Goal: Task Accomplishment & Management: Use online tool/utility

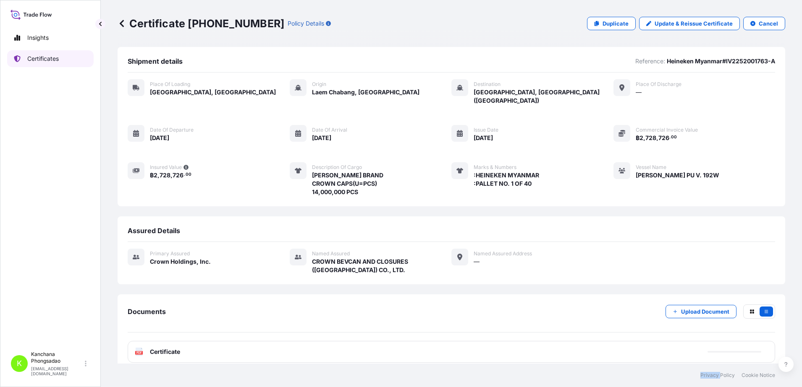
scroll to position [9, 0]
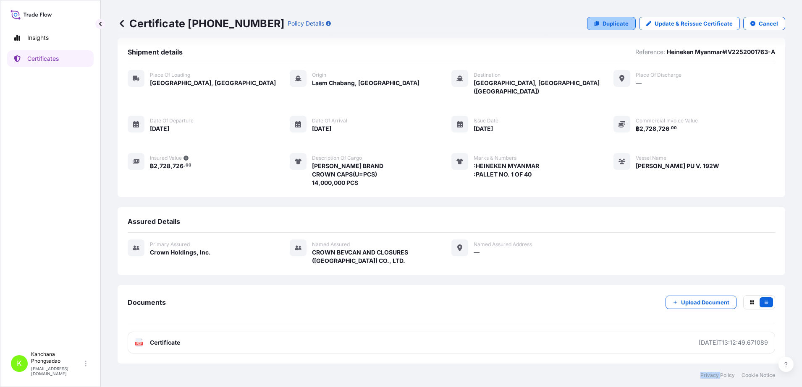
click at [607, 24] on p "Duplicate" at bounding box center [615, 23] width 26 height 8
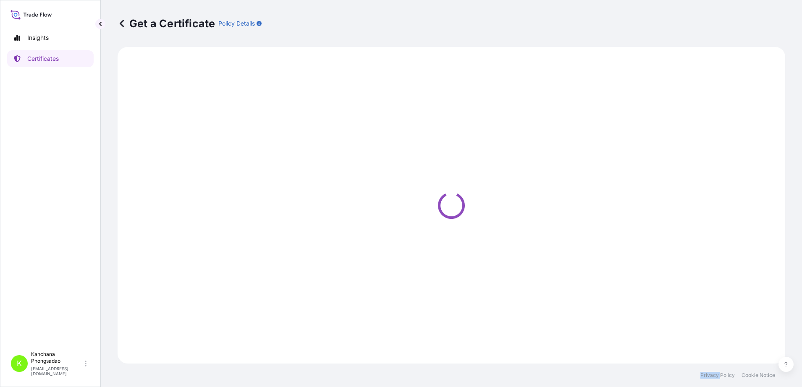
select select "Road / [GEOGRAPHIC_DATA]"
select select "Sea"
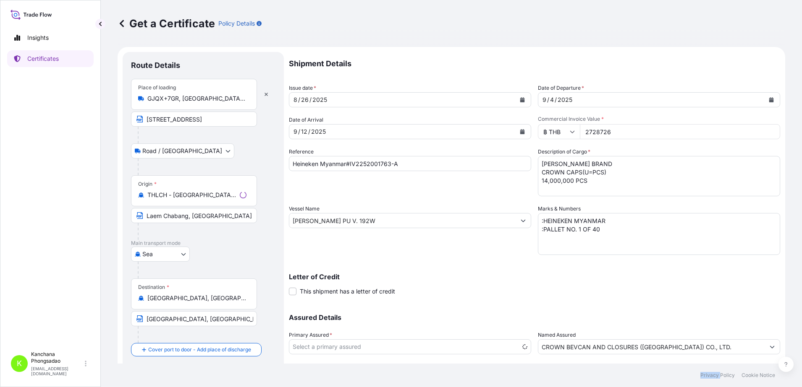
select select "31483"
click at [405, 164] on input "Heineken Myanmar#IV2252001763-A" at bounding box center [410, 163] width 242 height 15
type input "Heineken Myanmar#IV2252001763-B"
click at [769, 99] on icon "Calendar" at bounding box center [771, 99] width 5 height 5
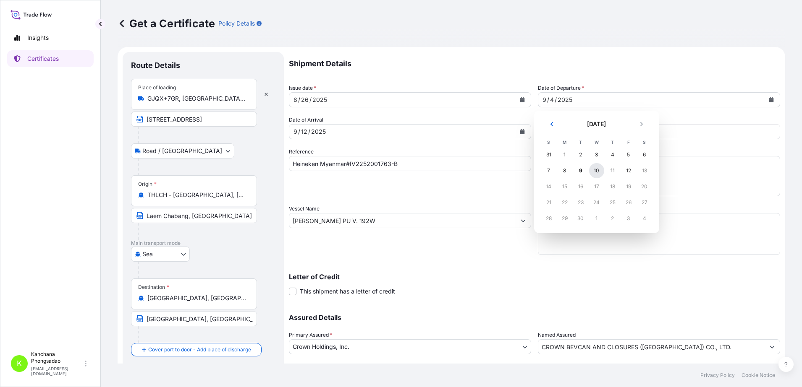
click at [597, 169] on div "10" at bounding box center [596, 170] width 15 height 15
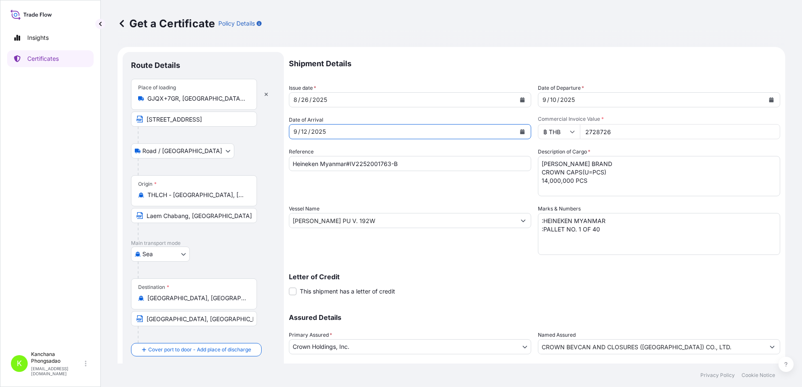
click at [357, 130] on div "[DATE]" at bounding box center [402, 131] width 226 height 15
click at [520, 133] on icon "Calendar" at bounding box center [522, 131] width 5 height 5
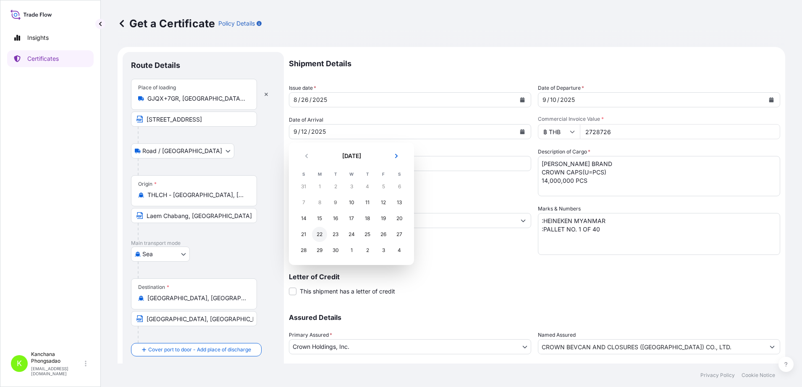
click at [317, 235] on div "22" at bounding box center [319, 234] width 15 height 15
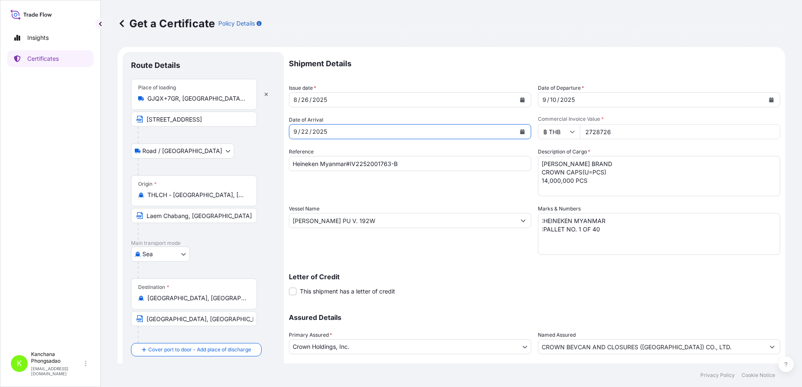
click at [515, 100] on button "Calendar" at bounding box center [521, 99] width 13 height 13
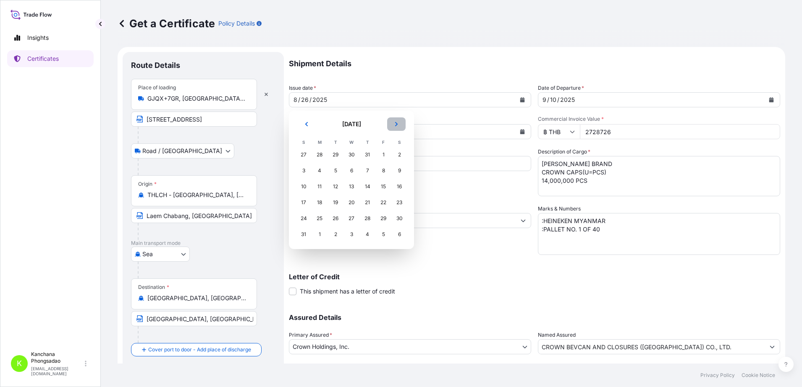
click at [399, 123] on button "Next" at bounding box center [396, 123] width 18 height 13
click at [366, 155] on div "4" at bounding box center [367, 154] width 15 height 15
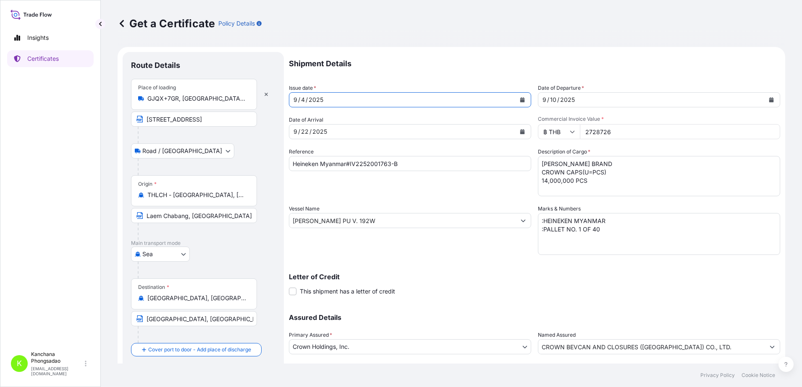
click at [589, 130] on input "2728726" at bounding box center [680, 131] width 200 height 15
type input "2798219"
click at [580, 178] on textarea "[PERSON_NAME] BRAND CROWN CAPS(U=PCS) 14,000,000 PCS" at bounding box center [659, 176] width 242 height 40
drag, startPoint x: 585, startPoint y: 172, endPoint x: 531, endPoint y: 171, distance: 53.7
click at [531, 171] on div "Shipment Details Issue date * [DATE] Date of Departure * [DATE] Date of Arrival…" at bounding box center [534, 220] width 491 height 336
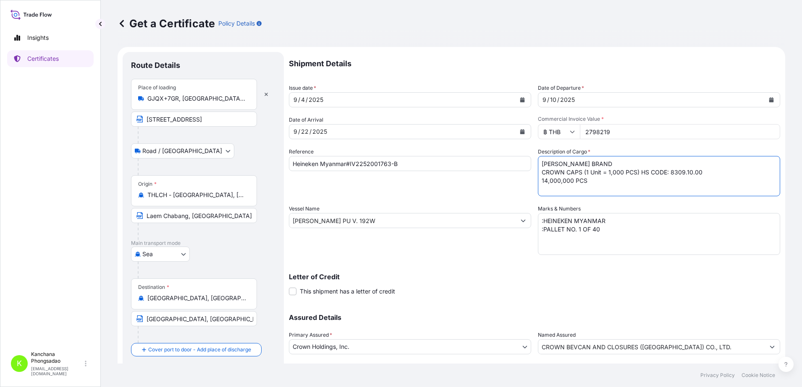
click at [538, 188] on textarea "[PERSON_NAME] BRAND CROWN CAPS(U=PCS) 14,000,000 PCS" at bounding box center [659, 176] width 242 height 40
paste textarea "TIGER BRAND"
drag, startPoint x: 585, startPoint y: 164, endPoint x: 532, endPoint y: 166, distance: 53.3
click at [532, 166] on div "Shipment Details Issue date * [DATE] Date of Departure * [DATE] Date of Arrival…" at bounding box center [534, 220] width 491 height 336
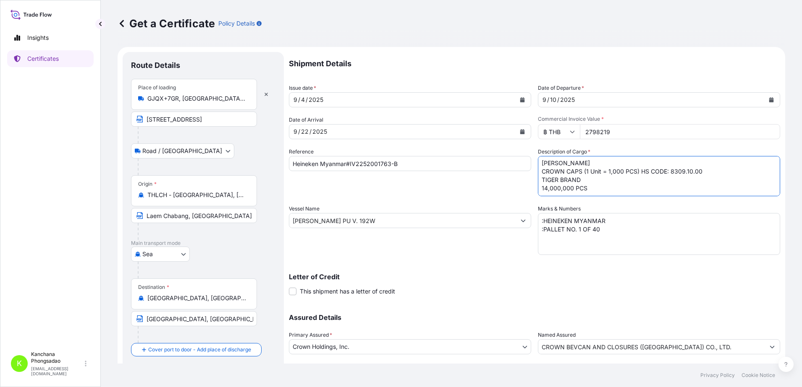
scroll to position [1, 0]
click at [586, 181] on textarea "[PERSON_NAME] BRAND CROWN CAPS(U=PCS) 14,000,000 PCS" at bounding box center [659, 176] width 242 height 40
type textarea "[PERSON_NAME] CROWN CAPS (1 Unit = 1,000 PCS) HS CODE: 8309.10.00 TIGER BRAND H…"
click at [593, 230] on textarea ":HEINEKEN MYANMAR :PALLET NO. 1 OF 40" at bounding box center [659, 234] width 242 height 42
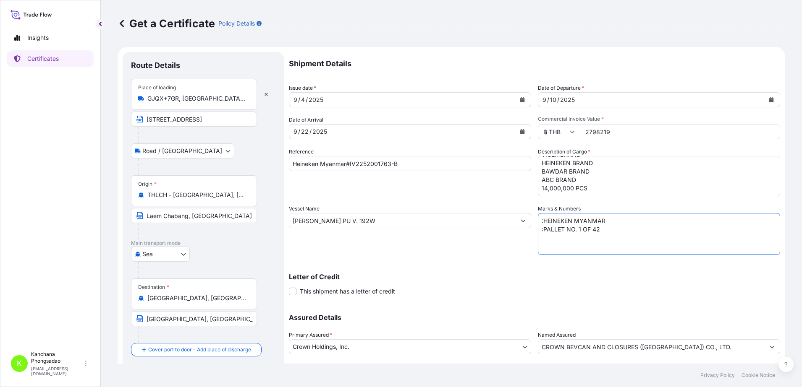
type textarea ":HEINEKEN MYANMAR :PALLET NO. 1 OF 42"
click at [381, 222] on input "[PERSON_NAME] PU V. 192W" at bounding box center [402, 220] width 226 height 15
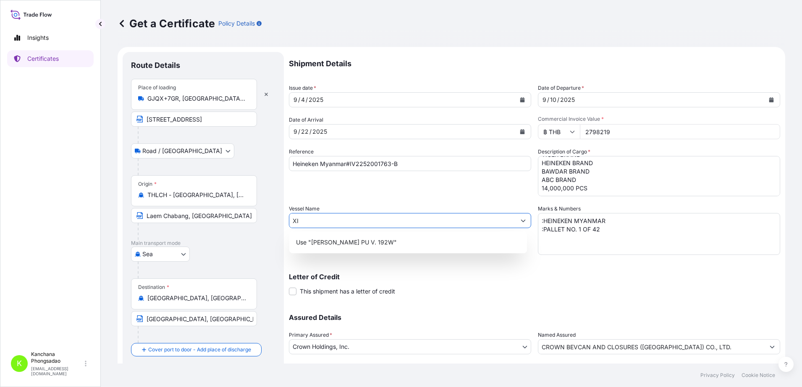
type input "X"
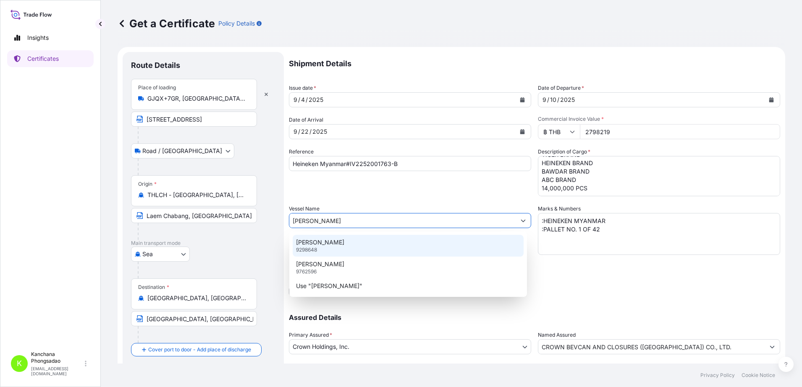
click at [358, 247] on div "[PERSON_NAME] 9298648" at bounding box center [407, 246] width 231 height 22
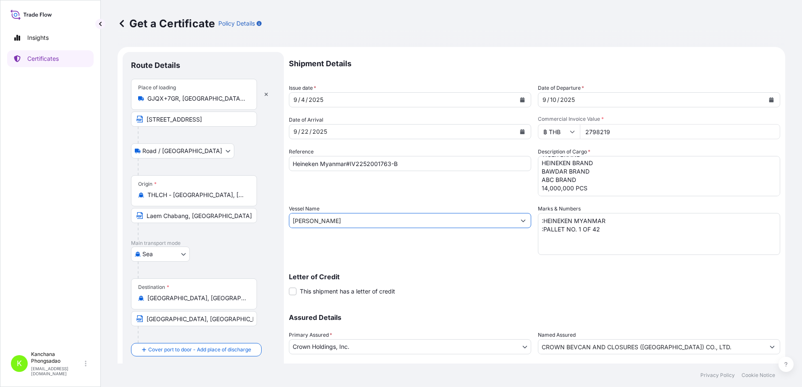
click at [358, 223] on input "[PERSON_NAME]" at bounding box center [402, 220] width 226 height 15
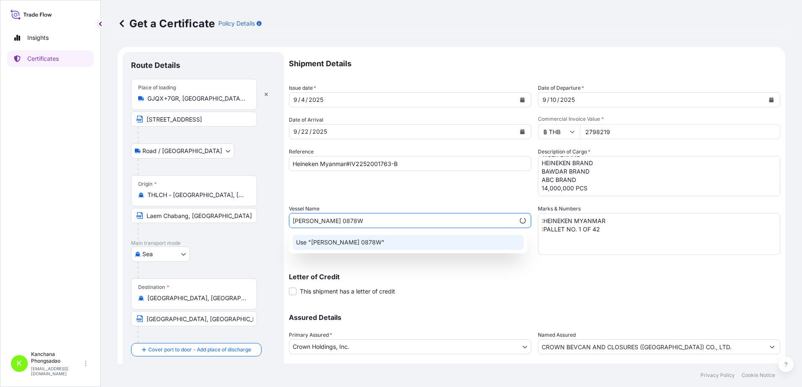
click at [350, 242] on p "Use "[PERSON_NAME] 0878W"" at bounding box center [340, 242] width 89 height 8
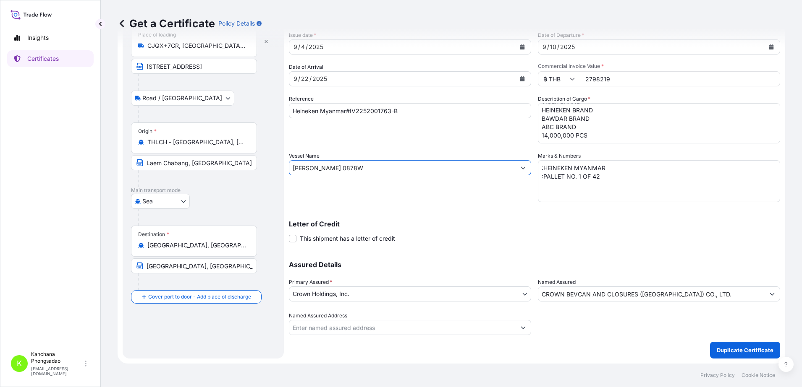
scroll to position [0, 0]
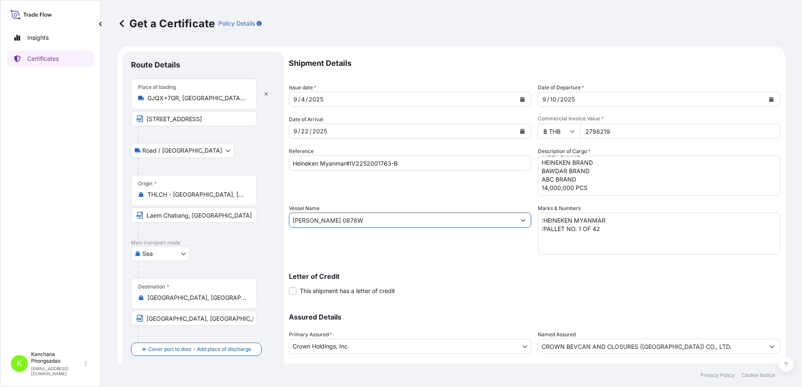
type input "[PERSON_NAME] 0878W"
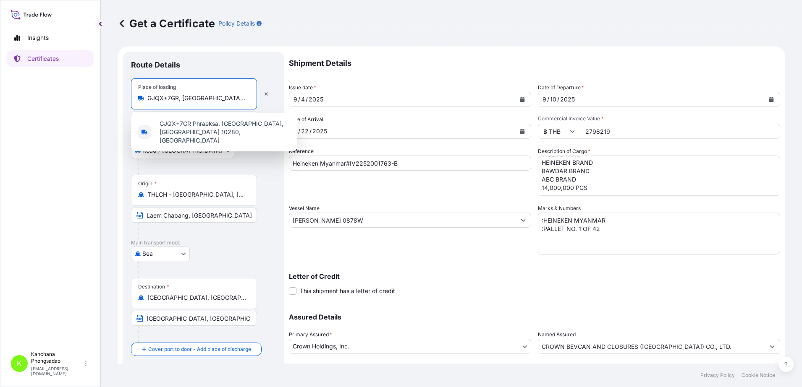
click at [188, 94] on input "GJQX+7GR, [GEOGRAPHIC_DATA], [GEOGRAPHIC_DATA], [GEOGRAPHIC_DATA] 10280, [GEOGR…" at bounding box center [196, 98] width 99 height 8
click at [181, 96] on input "GJQX+7GR, [GEOGRAPHIC_DATA], [GEOGRAPHIC_DATA], [GEOGRAPHIC_DATA] 10280, [GEOGR…" at bounding box center [196, 98] width 99 height 8
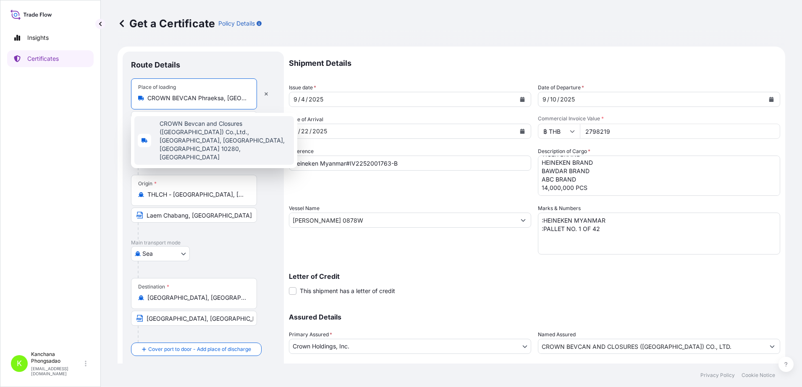
click at [198, 130] on span "CROWN Bevcan and Closures ([GEOGRAPHIC_DATA]) Co.,Ltd., [GEOGRAPHIC_DATA], [GEO…" at bounding box center [224, 141] width 131 height 42
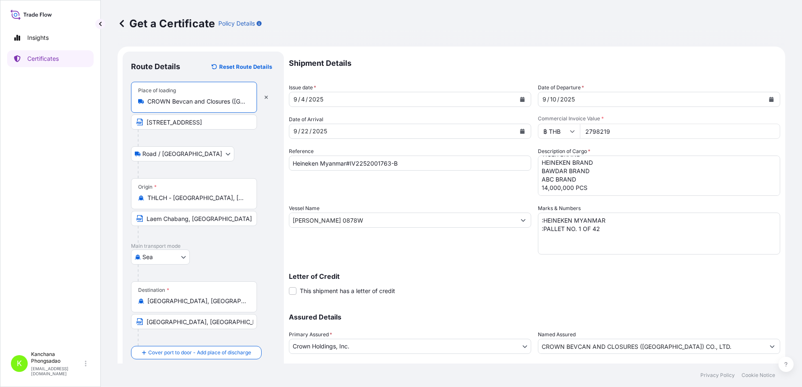
scroll to position [53, 0]
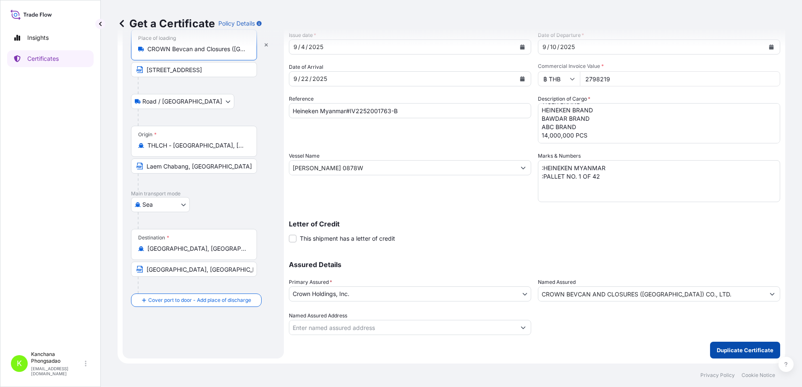
type input "CROWN Bevcan and Closures ([GEOGRAPHIC_DATA]) Co.,Ltd., [GEOGRAPHIC_DATA], [GEO…"
click at [746, 350] on p "Duplicate Certificate" at bounding box center [744, 350] width 57 height 8
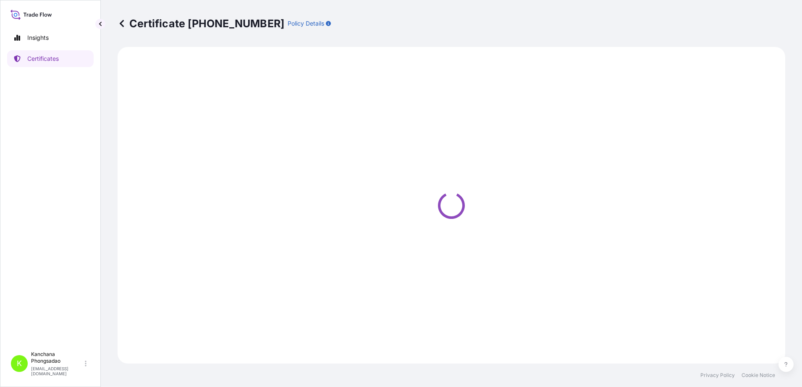
select select "Road / [GEOGRAPHIC_DATA]"
select select "Sea"
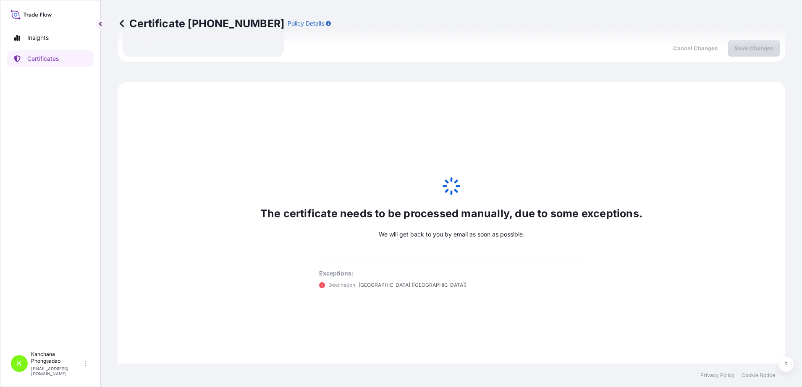
scroll to position [375, 0]
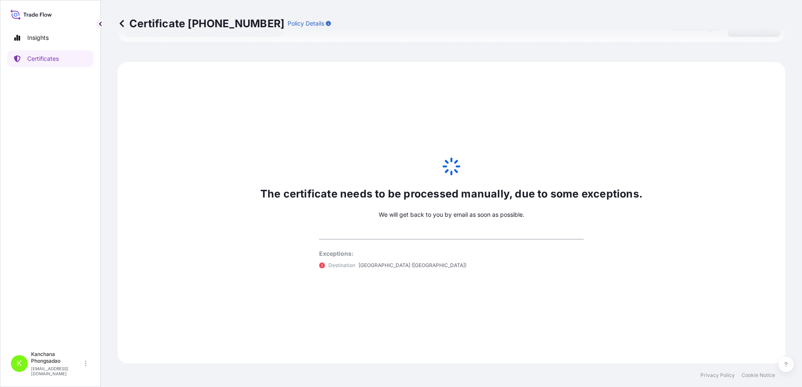
select select "31483"
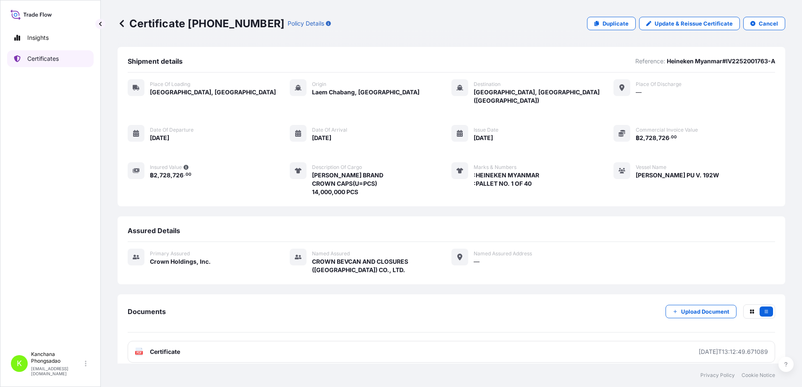
click at [38, 59] on p "Certificates" at bounding box center [42, 59] width 31 height 8
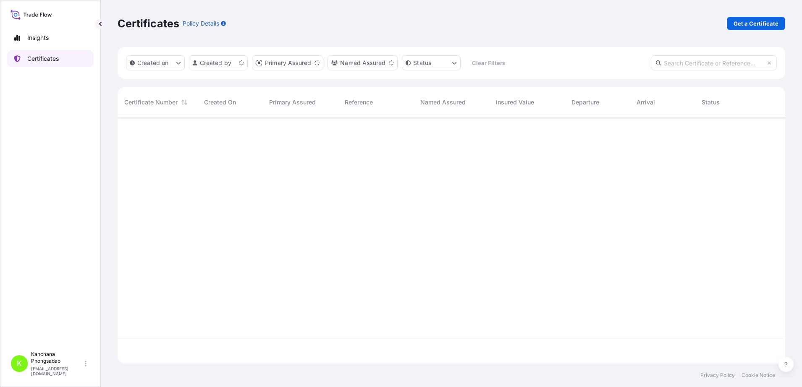
scroll to position [243, 659]
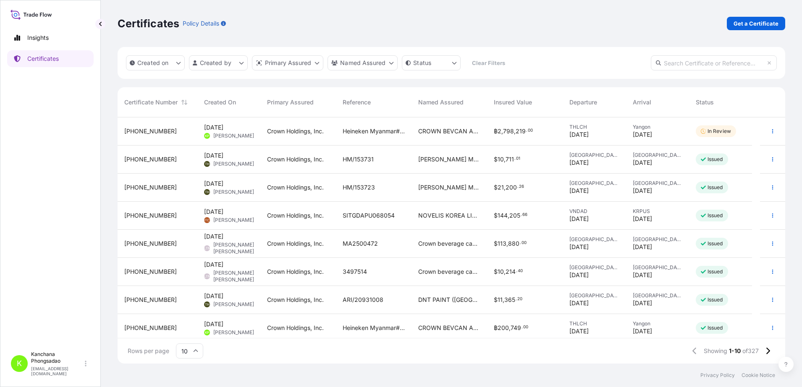
click at [695, 63] on input "text" at bounding box center [713, 62] width 126 height 15
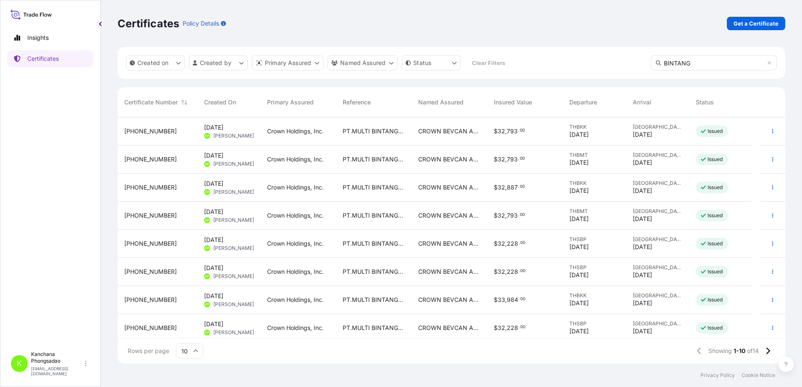
type input "BINTANG"
click at [150, 131] on span "[PHONE_NUMBER]" at bounding box center [150, 131] width 52 height 8
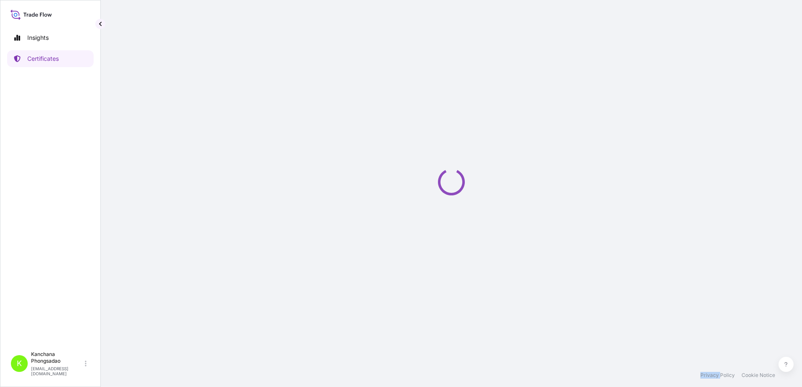
click at [150, 131] on div "Loading" at bounding box center [450, 182] width 667 height 364
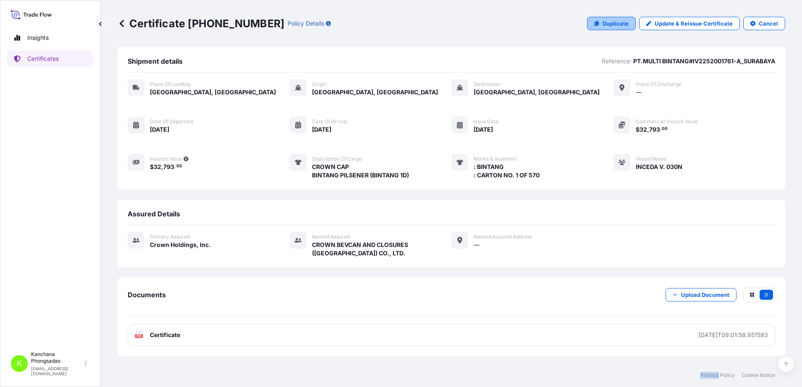
click at [611, 24] on p "Duplicate" at bounding box center [615, 23] width 26 height 8
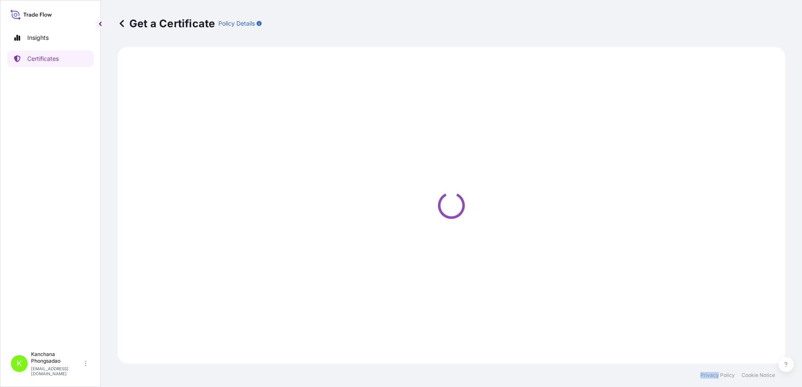
select select "Road / [GEOGRAPHIC_DATA]"
select select "Sea"
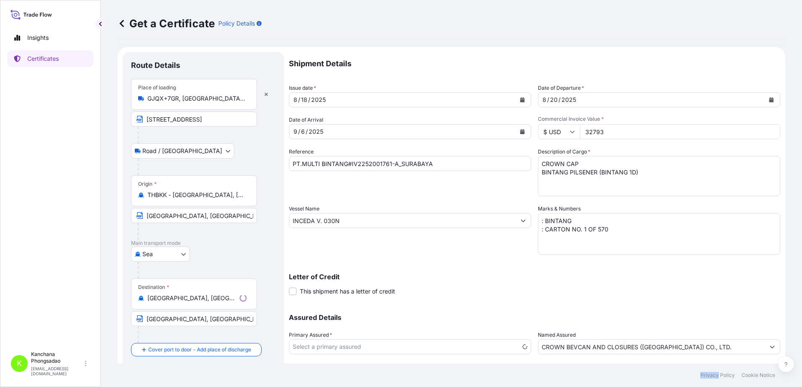
select select "31483"
click at [180, 98] on input "GJQX+7GR, [GEOGRAPHIC_DATA], [GEOGRAPHIC_DATA], [GEOGRAPHIC_DATA] 10280, [GEOGR…" at bounding box center [196, 98] width 99 height 8
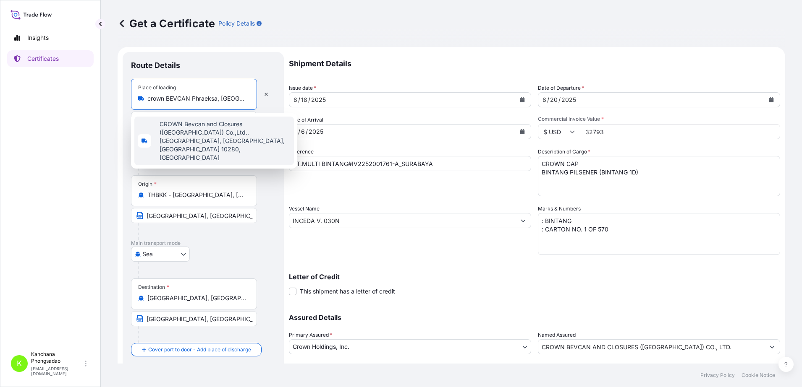
click at [205, 130] on span "CROWN Bevcan and Closures ([GEOGRAPHIC_DATA]) Co.,Ltd., [GEOGRAPHIC_DATA], [GEO…" at bounding box center [224, 141] width 131 height 42
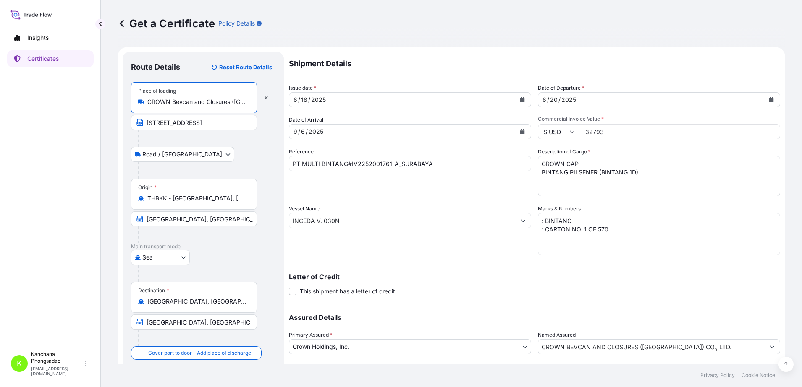
type input "CROWN Bevcan and Closures ([GEOGRAPHIC_DATA]) Co.,Ltd., [GEOGRAPHIC_DATA], [GEO…"
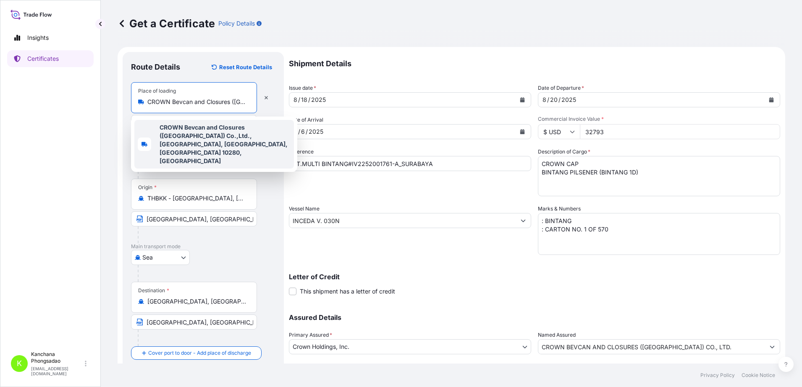
click at [232, 140] on b "CROWN Bevcan and Closures ([GEOGRAPHIC_DATA]) Co.,Ltd., [GEOGRAPHIC_DATA], [GEO…" at bounding box center [223, 144] width 128 height 41
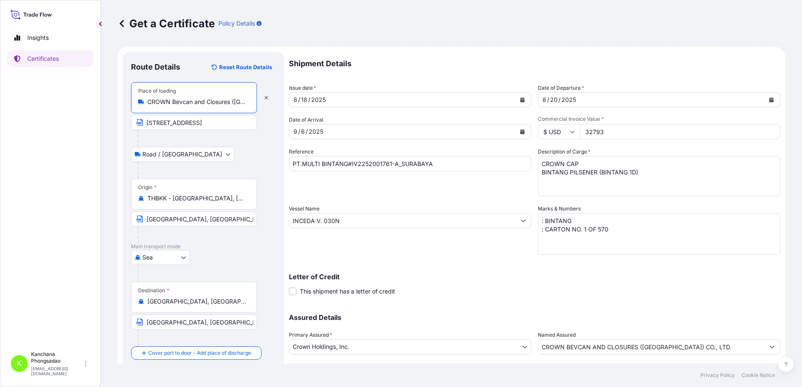
click at [769, 100] on icon "Calendar" at bounding box center [771, 99] width 5 height 5
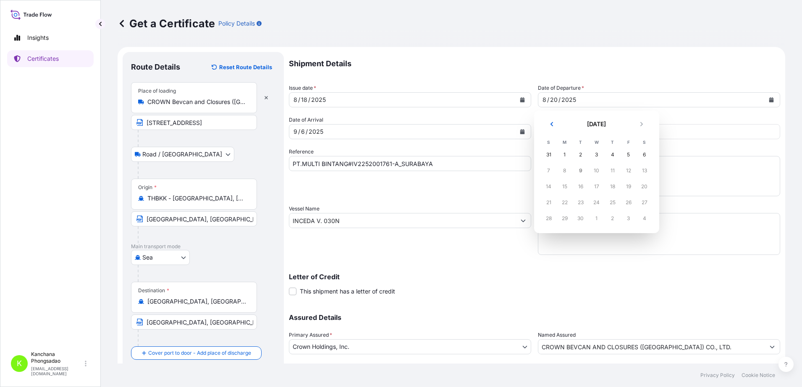
click at [581, 171] on div "9" at bounding box center [580, 170] width 15 height 15
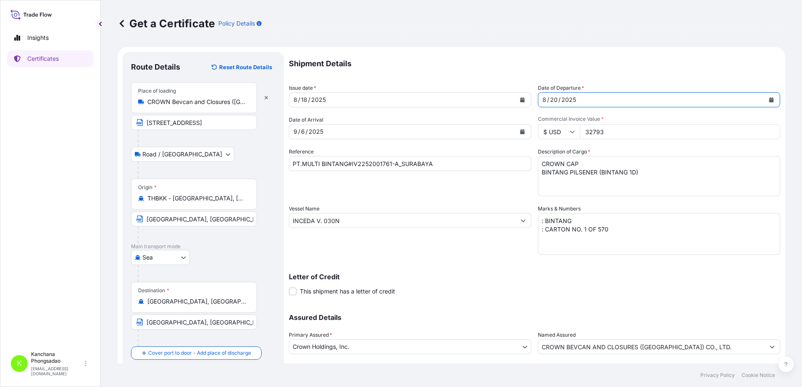
click at [520, 133] on icon "Calendar" at bounding box center [522, 131] width 5 height 5
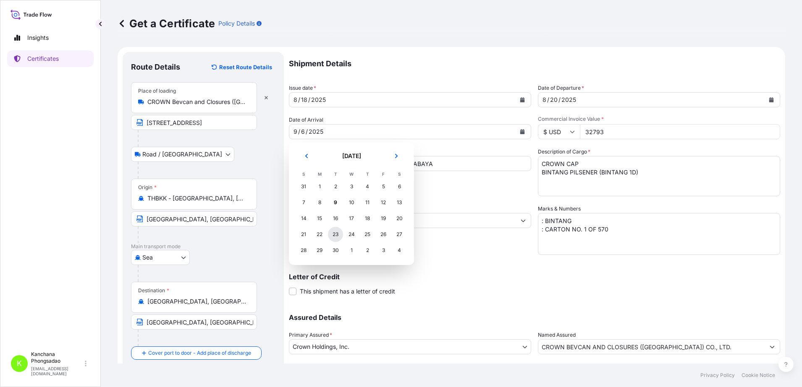
click at [334, 234] on div "23" at bounding box center [335, 234] width 15 height 15
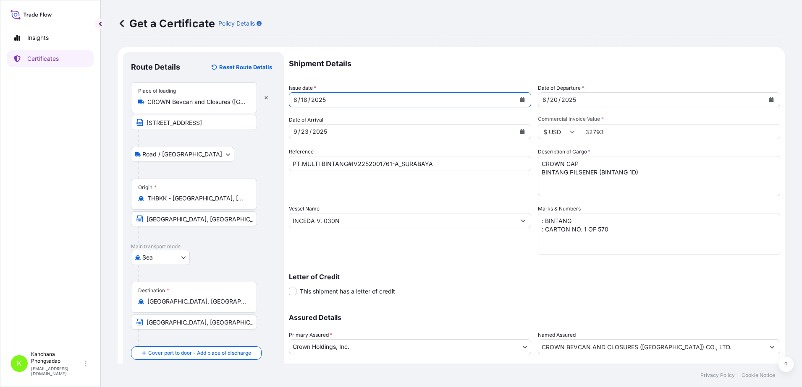
click at [515, 99] on button "Calendar" at bounding box center [521, 99] width 13 height 13
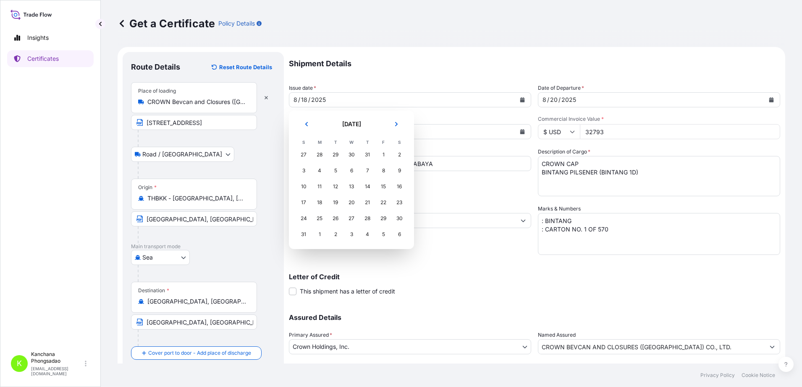
click at [394, 126] on icon "Next" at bounding box center [396, 124] width 5 height 5
click at [334, 154] on div "2" at bounding box center [335, 154] width 15 height 15
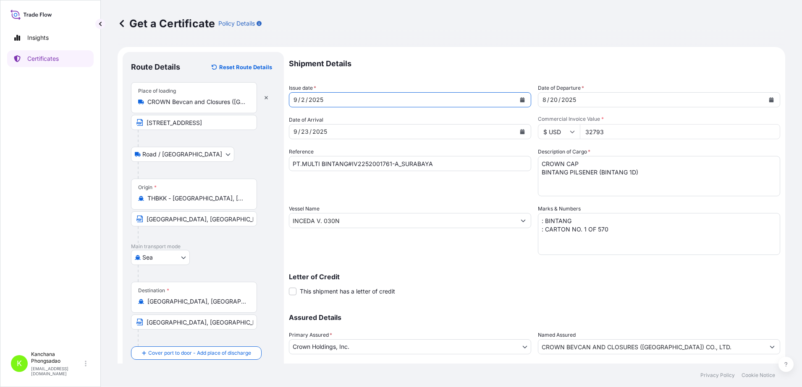
click at [769, 100] on icon "Calendar" at bounding box center [771, 99] width 5 height 5
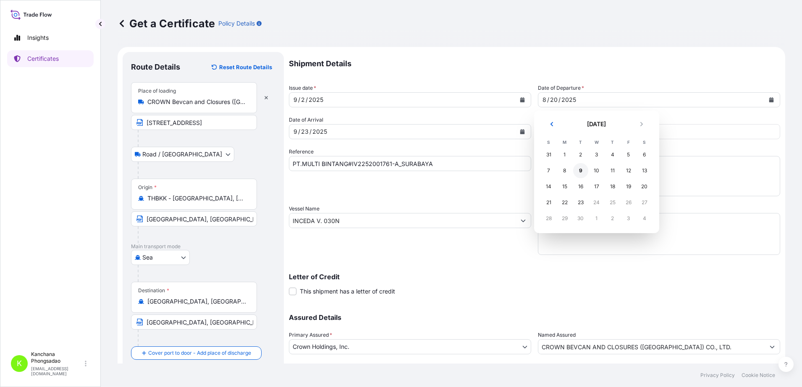
click at [580, 173] on div "9" at bounding box center [580, 170] width 15 height 15
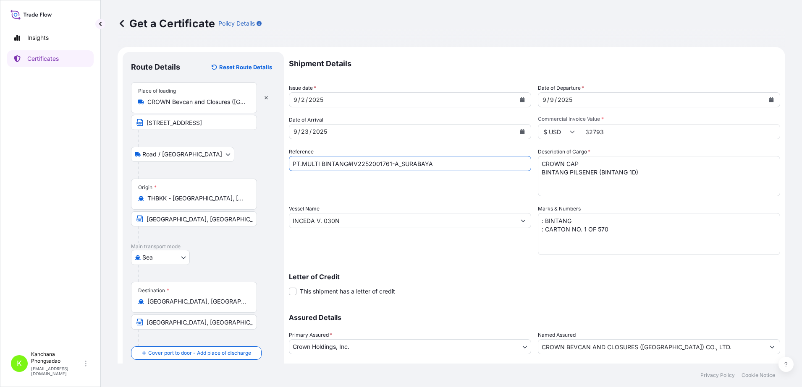
click at [394, 162] on input "PT.MULTI BINTANG#IV2252001761-A_SURABAYA" at bounding box center [410, 163] width 242 height 15
type input "PT.MULTI BINTANG#IV2252001761-B_SURABAYA"
click at [359, 221] on input "INCEDA V. 030N" at bounding box center [402, 220] width 226 height 15
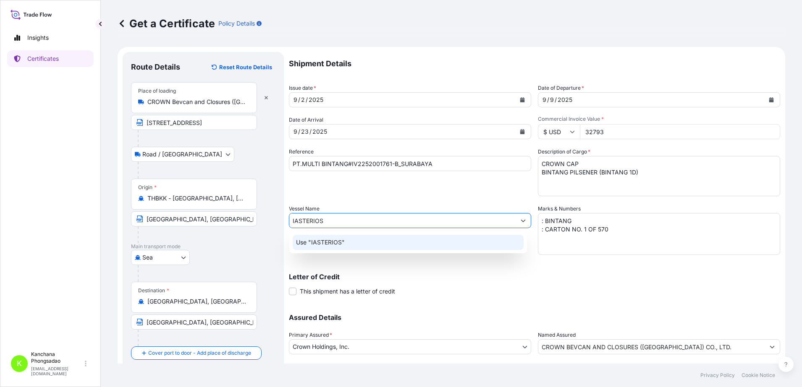
click at [342, 242] on p "Use "IASTERIOS"" at bounding box center [320, 242] width 49 height 8
click at [358, 239] on p "Use "IASTERIOS V. 0SQ2HS1NC"" at bounding box center [342, 242] width 93 height 8
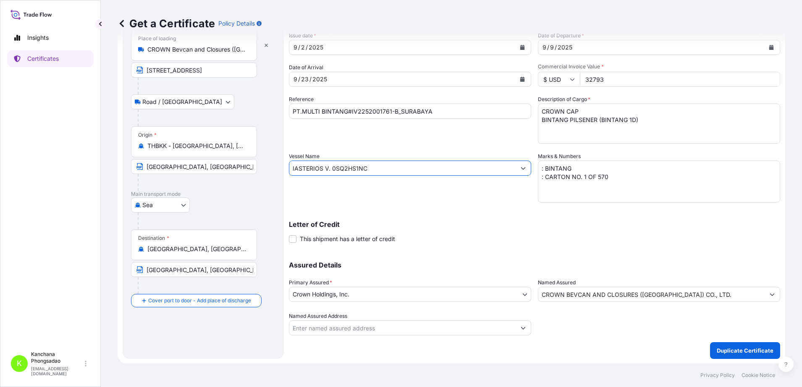
scroll to position [53, 0]
type input "IASTERIOS V. 0SQ2HS1NC"
click at [719, 350] on p "Duplicate Certificate" at bounding box center [744, 350] width 57 height 8
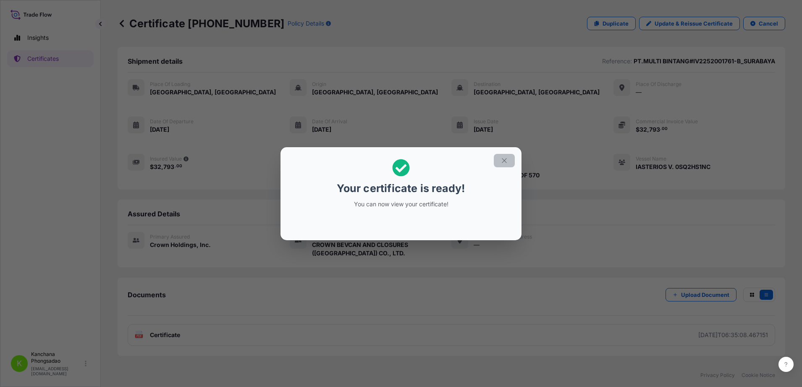
click at [502, 161] on icon "button" at bounding box center [504, 161] width 8 height 8
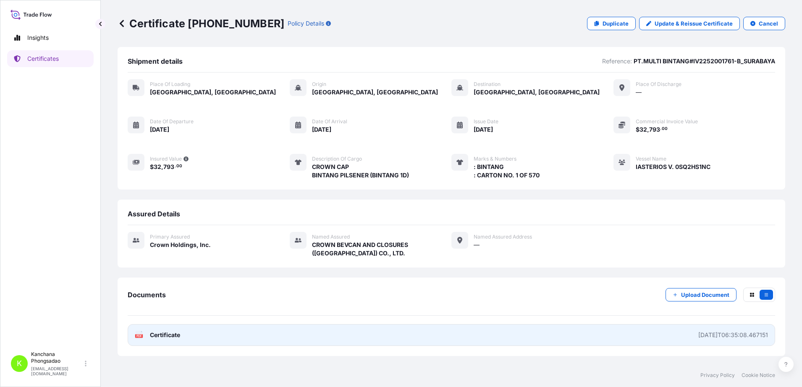
click at [273, 335] on link "PDF Certificate [DATE]T06:35:08.467151" at bounding box center [451, 335] width 647 height 22
